Goal: Task Accomplishment & Management: Use online tool/utility

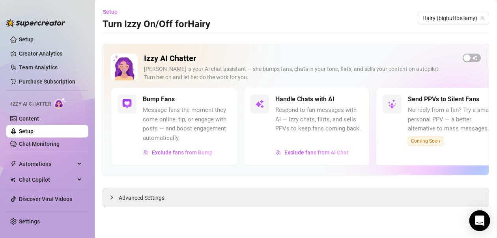
click at [485, 219] on div "Open Intercom Messenger" at bounding box center [479, 221] width 21 height 21
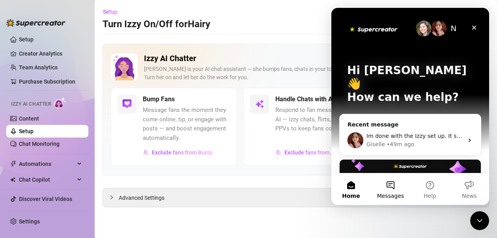
click at [391, 192] on button "Messages" at bounding box center [390, 189] width 39 height 32
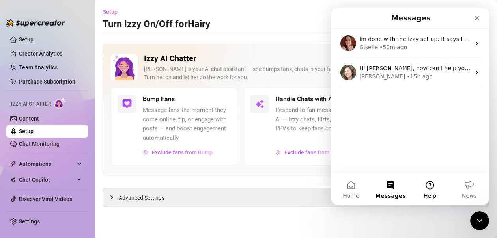
click at [431, 190] on button "Help" at bounding box center [429, 189] width 39 height 32
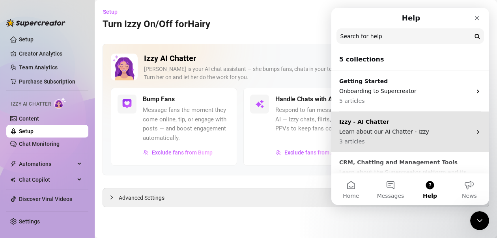
click at [404, 135] on p "Learn about our AI Chatter - Izzy" at bounding box center [405, 132] width 132 height 8
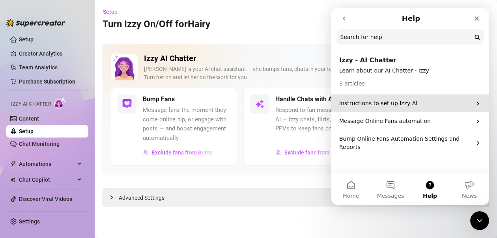
click at [400, 106] on p "Instructions to set up Izzy AI" at bounding box center [405, 103] width 132 height 8
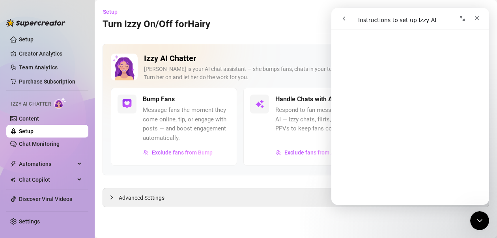
scroll to position [1213, 0]
click at [342, 19] on icon "go back" at bounding box center [344, 18] width 6 height 6
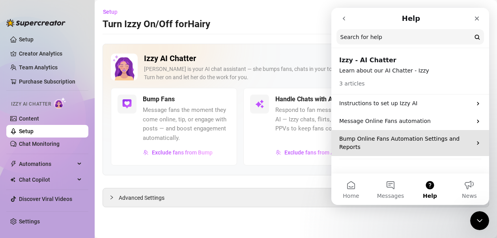
click at [400, 140] on p "Bump Online Fans Automation Settings and Reports" at bounding box center [405, 143] width 132 height 17
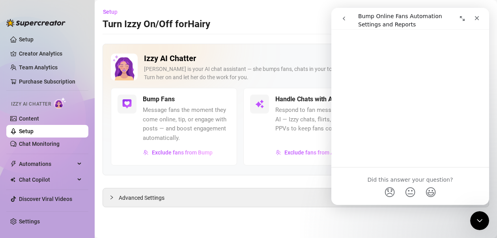
scroll to position [829, 0]
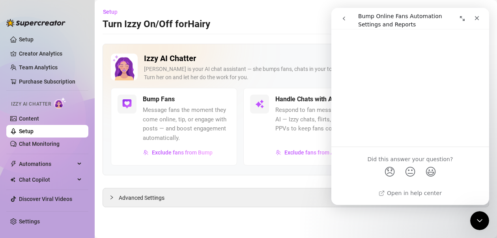
click at [346, 20] on icon "go back" at bounding box center [344, 18] width 6 height 6
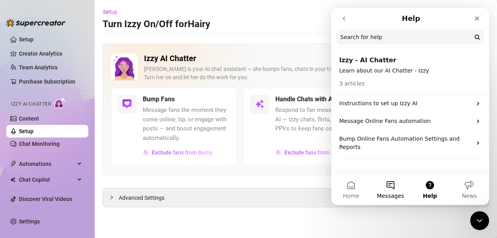
click at [386, 182] on button "Messages" at bounding box center [390, 189] width 39 height 32
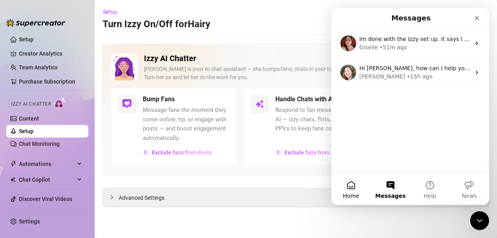
click at [348, 195] on span "Home" at bounding box center [351, 196] width 16 height 6
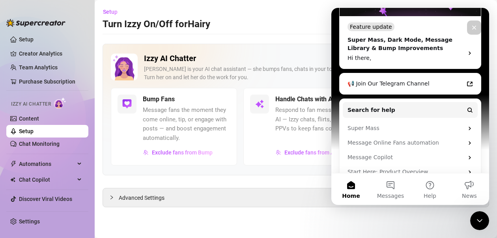
scroll to position [199, 0]
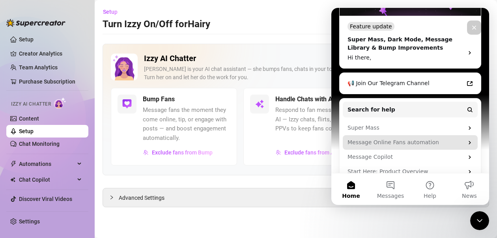
click at [371, 138] on div "Message Online Fans automation" at bounding box center [405, 142] width 116 height 8
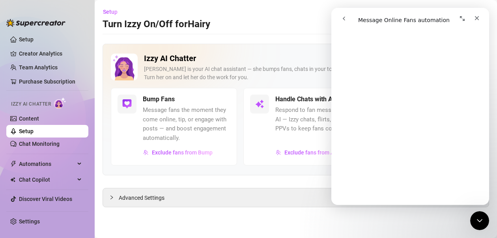
scroll to position [788, 0]
click at [477, 18] on icon "Close" at bounding box center [477, 18] width 4 height 4
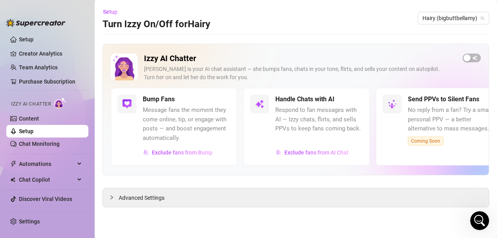
scroll to position [0, 0]
click at [472, 56] on span "button" at bounding box center [471, 58] width 18 height 9
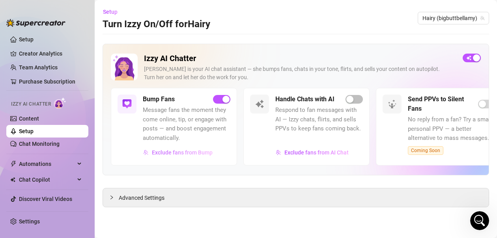
click at [178, 150] on span "Exclude fans from Bump" at bounding box center [182, 152] width 61 height 6
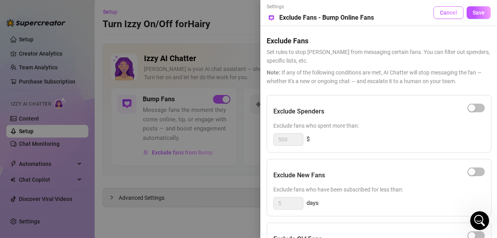
click at [447, 15] on span "Cancel" at bounding box center [448, 12] width 17 height 6
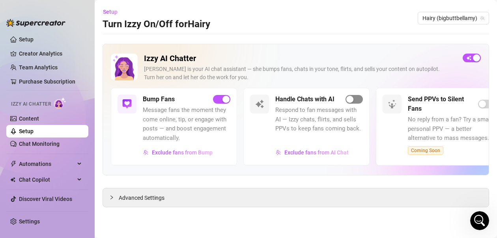
click at [352, 98] on div "button" at bounding box center [349, 99] width 7 height 7
click at [225, 102] on div "button" at bounding box center [225, 99] width 7 height 7
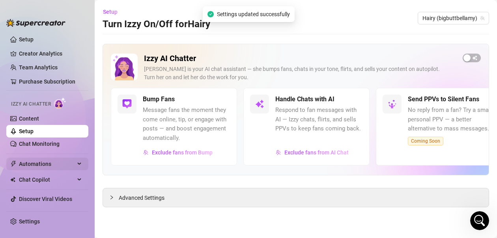
click at [41, 165] on span "Automations" at bounding box center [47, 164] width 56 height 13
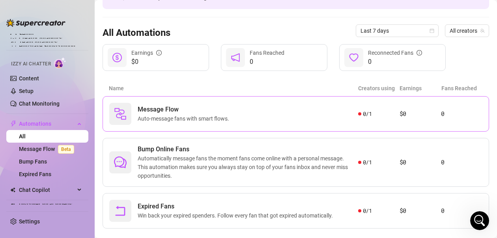
scroll to position [72, 0]
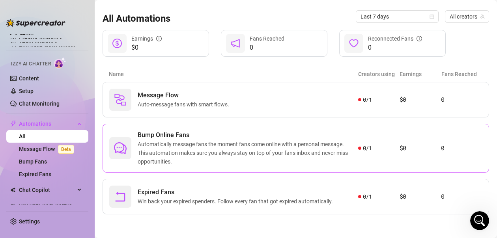
click at [231, 157] on span "Automatically message fans the moment fans come online with a personal message.…" at bounding box center [248, 153] width 220 height 26
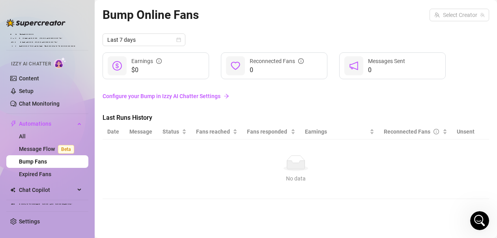
click at [207, 97] on link "Configure your Bump in Izzy AI Chatter Settings" at bounding box center [296, 96] width 386 height 9
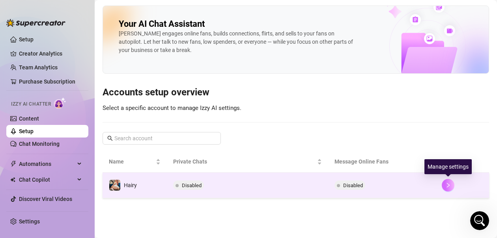
click at [449, 185] on icon "right" at bounding box center [448, 186] width 6 height 6
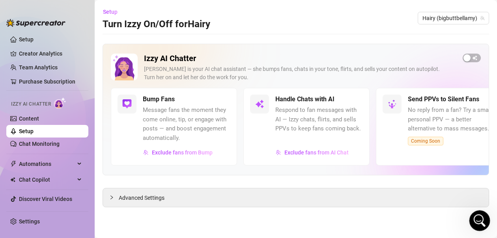
click at [472, 220] on icon "Open Intercom Messenger" at bounding box center [478, 219] width 13 height 13
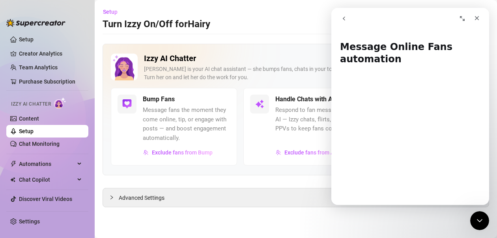
click at [344, 17] on icon "go back" at bounding box center [344, 19] width 2 height 4
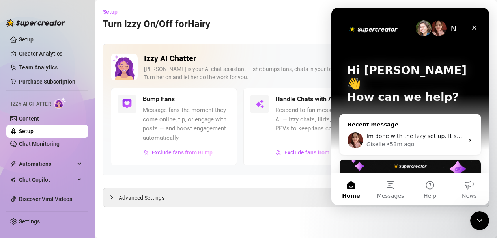
click at [407, 140] on div "• 53m ago" at bounding box center [400, 144] width 28 height 8
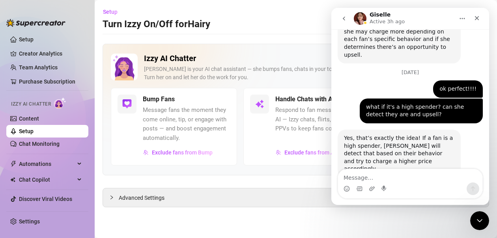
scroll to position [984, 0]
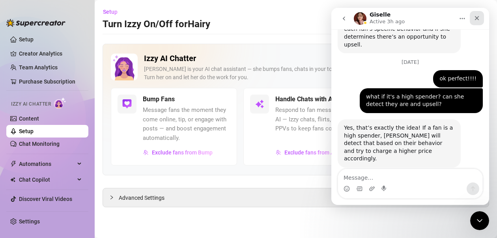
click at [479, 16] on icon "Close" at bounding box center [476, 18] width 6 height 6
